Goal: Transaction & Acquisition: Purchase product/service

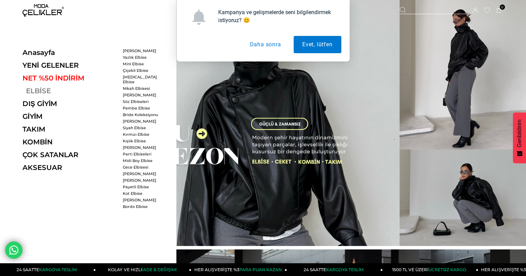
click at [43, 90] on link "ELBİSE" at bounding box center [69, 91] width 95 height 8
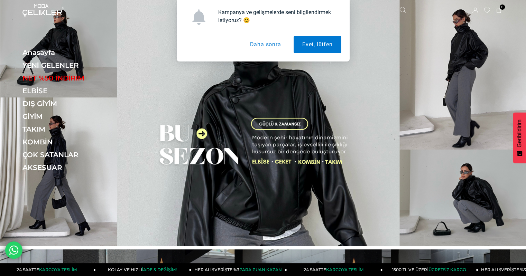
click at [268, 47] on button "Daha sonra" at bounding box center [265, 44] width 48 height 17
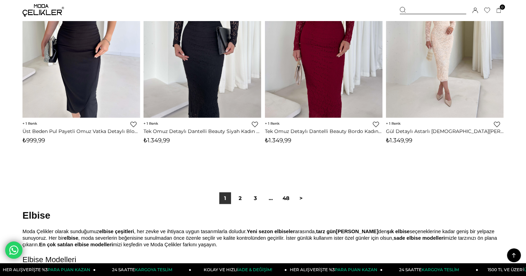
scroll to position [4253, 0]
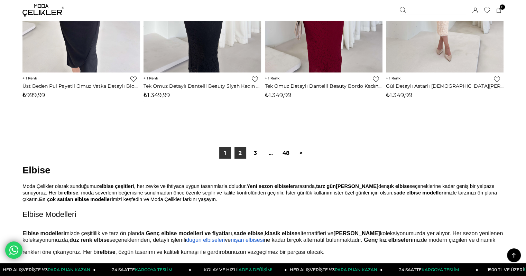
click at [239, 155] on link "2" at bounding box center [240, 153] width 12 height 12
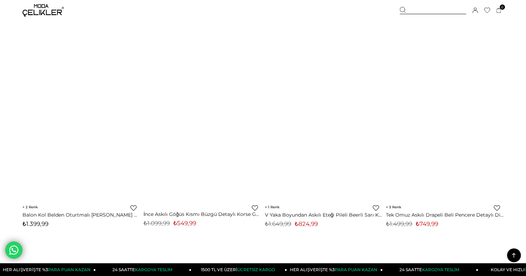
scroll to position [1830, 0]
